Goal: Find specific page/section: Find specific page/section

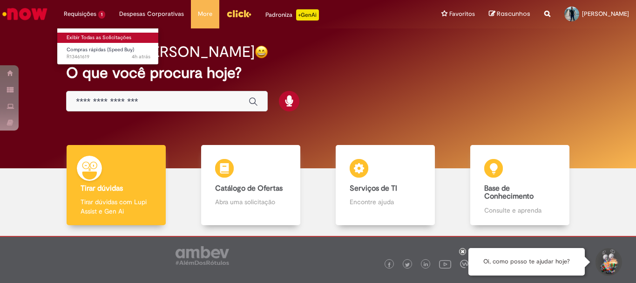
click at [91, 40] on link "Exibir Todas as Solicitações" at bounding box center [108, 38] width 102 height 10
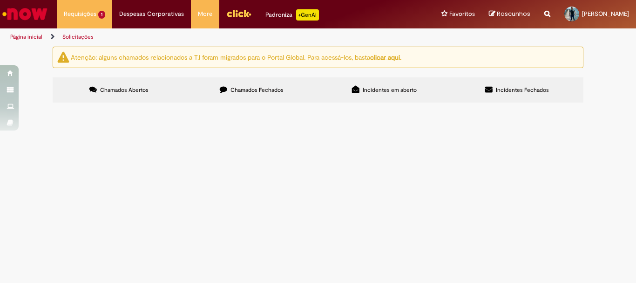
click at [0, 0] on span "Bom dia! Gas para empilhadeira. Obrigado." at bounding box center [0, 0] width 0 height 0
click at [0, 0] on span "Compras rápidas (Speed Buy)" at bounding box center [0, 0] width 0 height 0
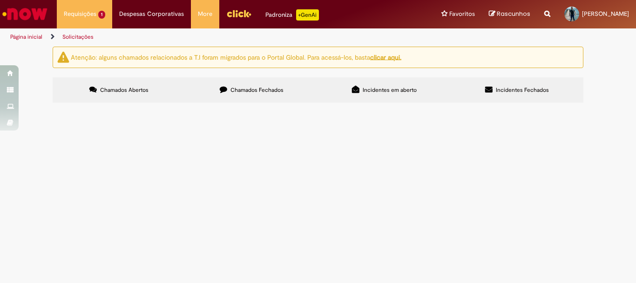
click at [0, 0] on span "Compras rápidas (Speed Buy)" at bounding box center [0, 0] width 0 height 0
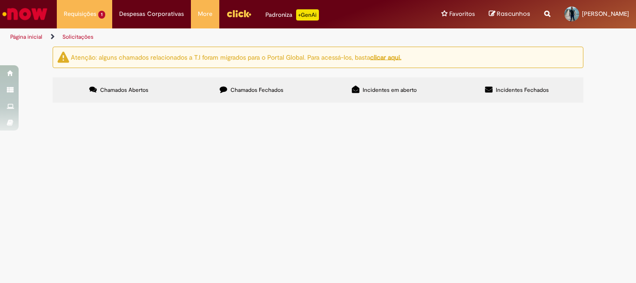
click at [0, 0] on span "Compras rápidas (Speed Buy)" at bounding box center [0, 0] width 0 height 0
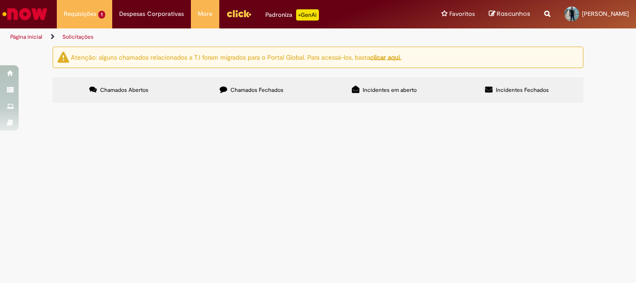
click at [0, 0] on span "Compras rápidas (Speed Buy)" at bounding box center [0, 0] width 0 height 0
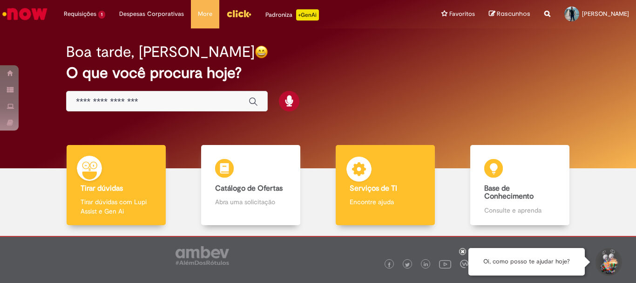
click at [381, 185] on b "Serviços de TI" at bounding box center [374, 188] width 48 height 9
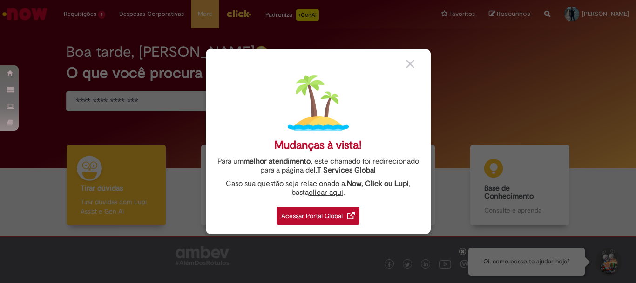
click at [323, 222] on div "Acessar Portal Global" at bounding box center [318, 216] width 83 height 18
